Goal: Information Seeking & Learning: Check status

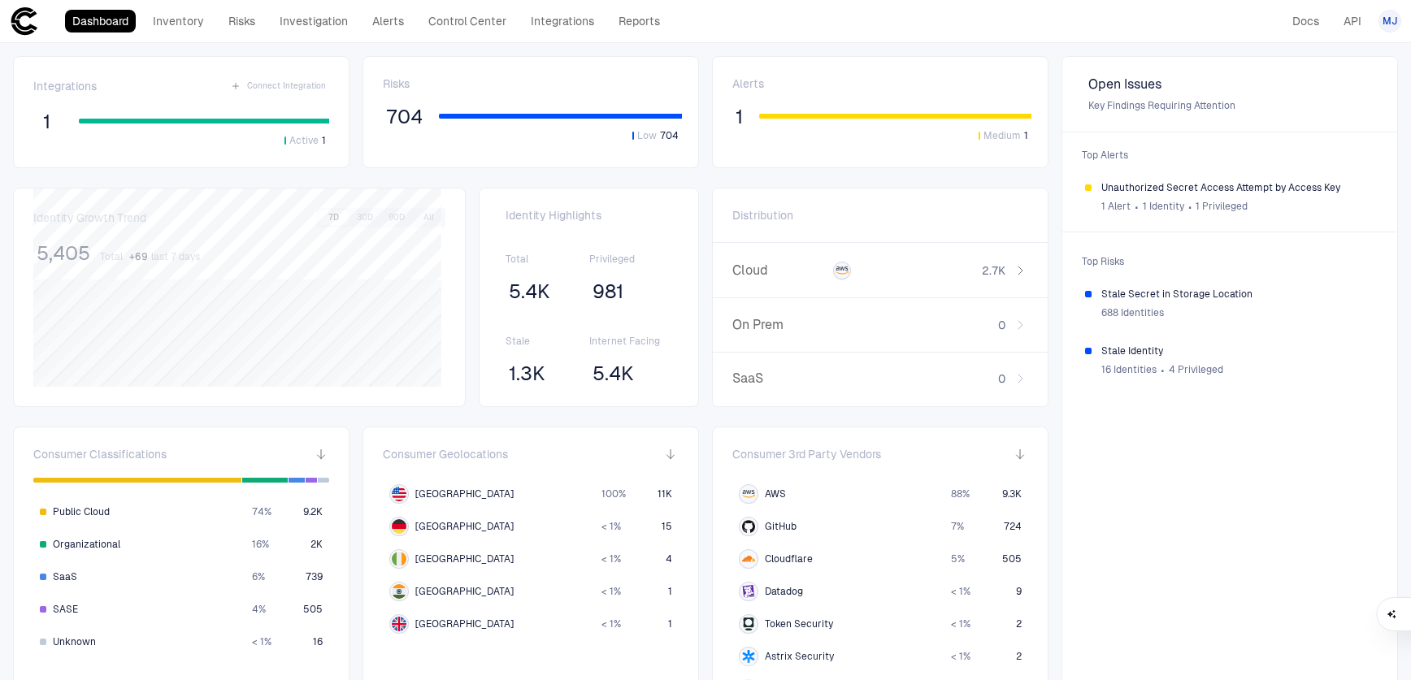
click at [849, 136] on div "Medium 1" at bounding box center [895, 128] width 272 height 29
click at [1188, 190] on span "Unauthorized Secret Access Attempt by Access Key" at bounding box center [1237, 187] width 273 height 13
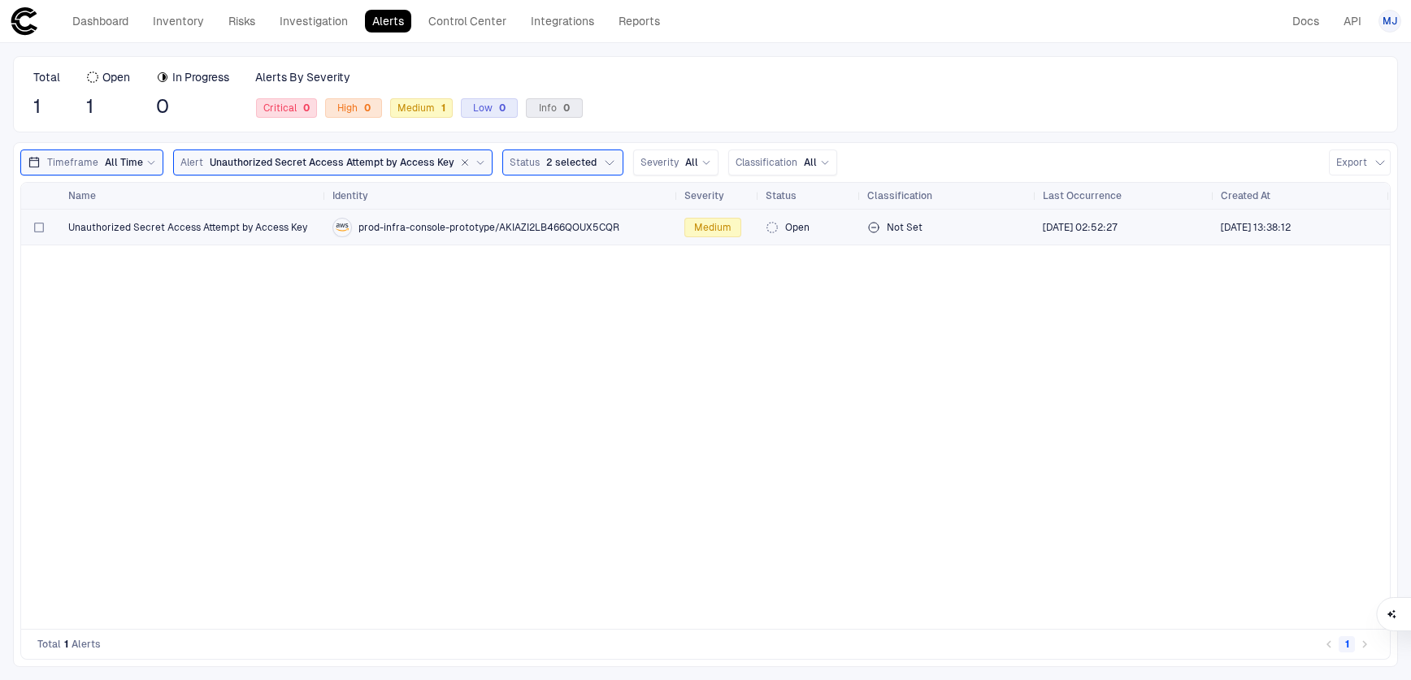
click at [230, 224] on span "Unauthorized Secret Access Attempt by Access Key" at bounding box center [187, 227] width 239 height 13
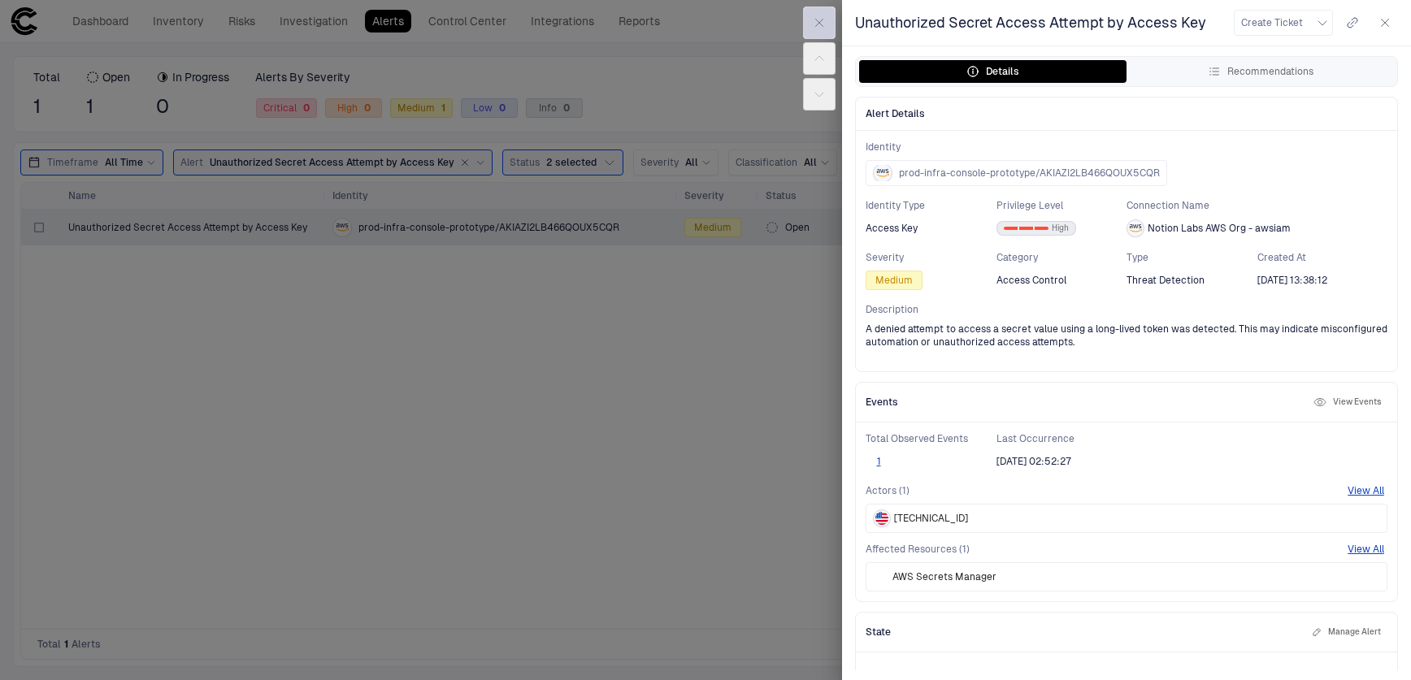
click at [822, 21] on icon "button" at bounding box center [819, 22] width 13 height 13
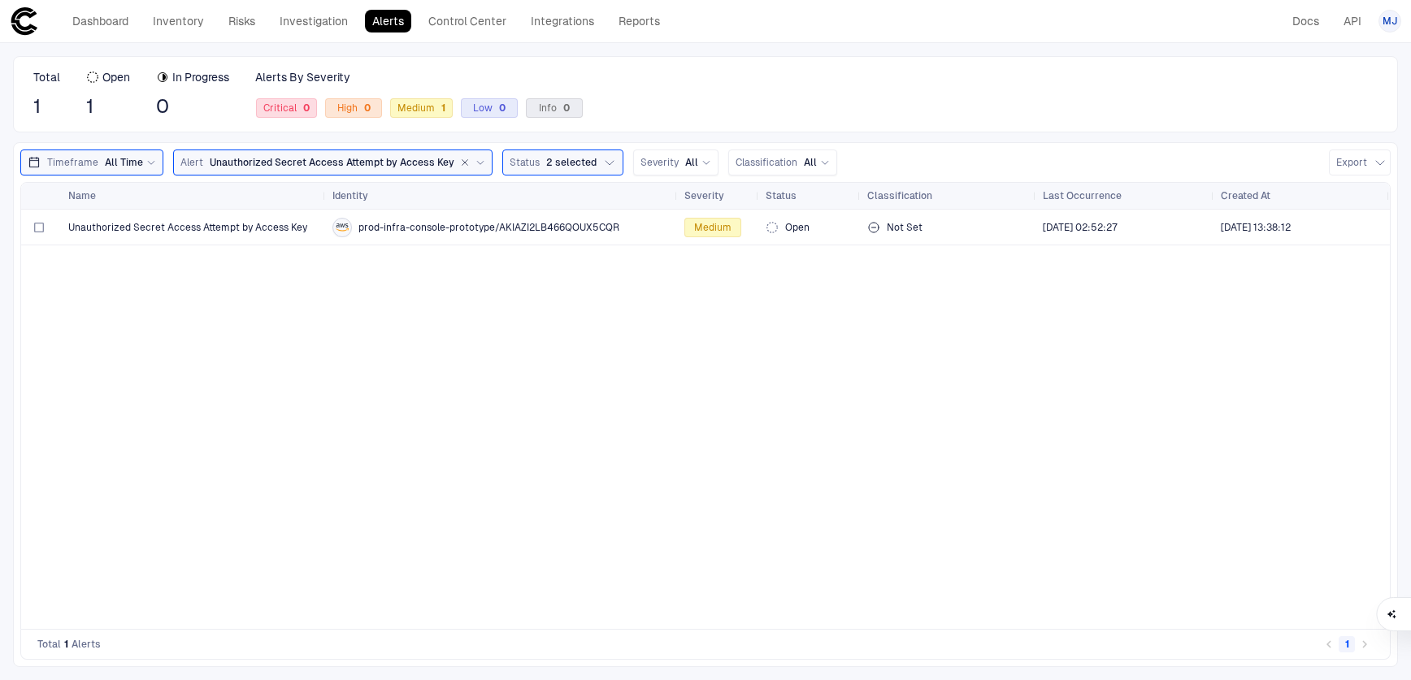
click at [497, 432] on div "Unauthorized Secret Access Attempt by Access Key prod-infra-console-prototype/A…" at bounding box center [705, 419] width 1369 height 419
click at [391, 17] on link "Alerts" at bounding box center [388, 21] width 46 height 23
click at [225, 22] on link "Risks" at bounding box center [241, 21] width 41 height 23
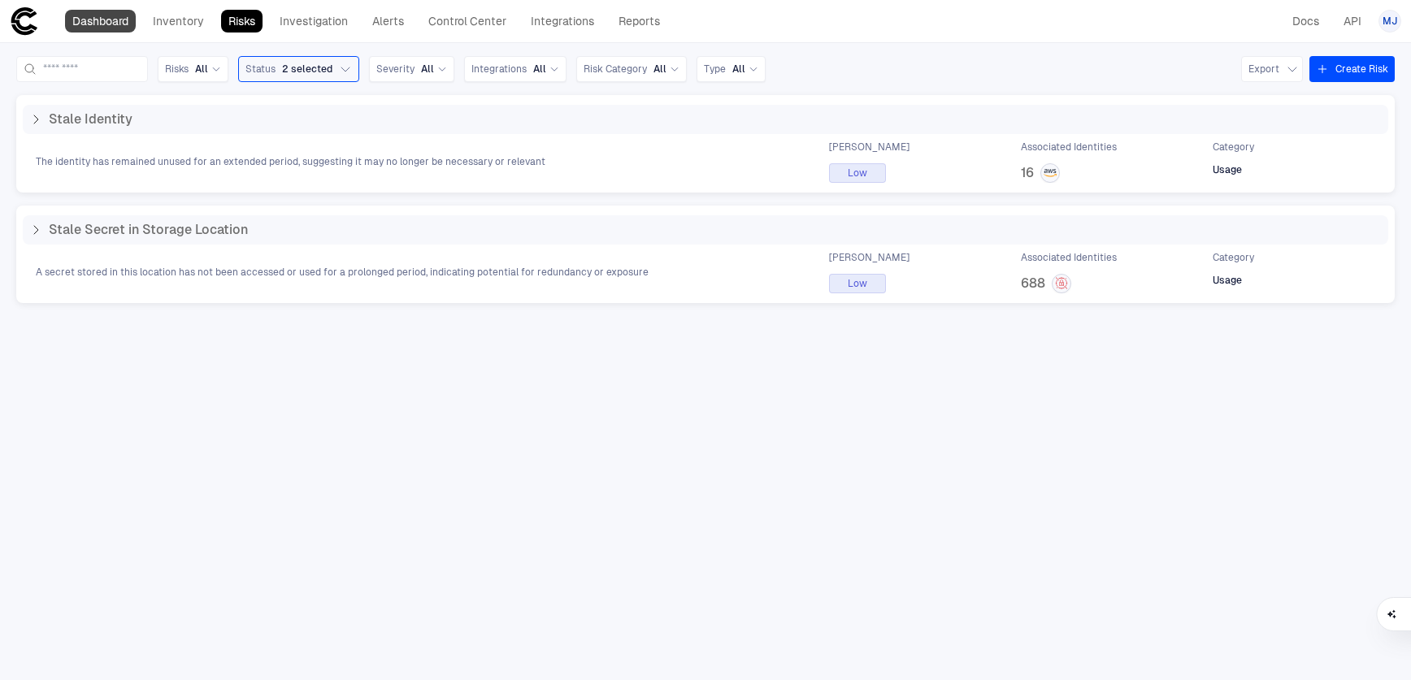
click at [124, 20] on link "Dashboard" at bounding box center [100, 21] width 71 height 23
